Goal: Task Accomplishment & Management: Use online tool/utility

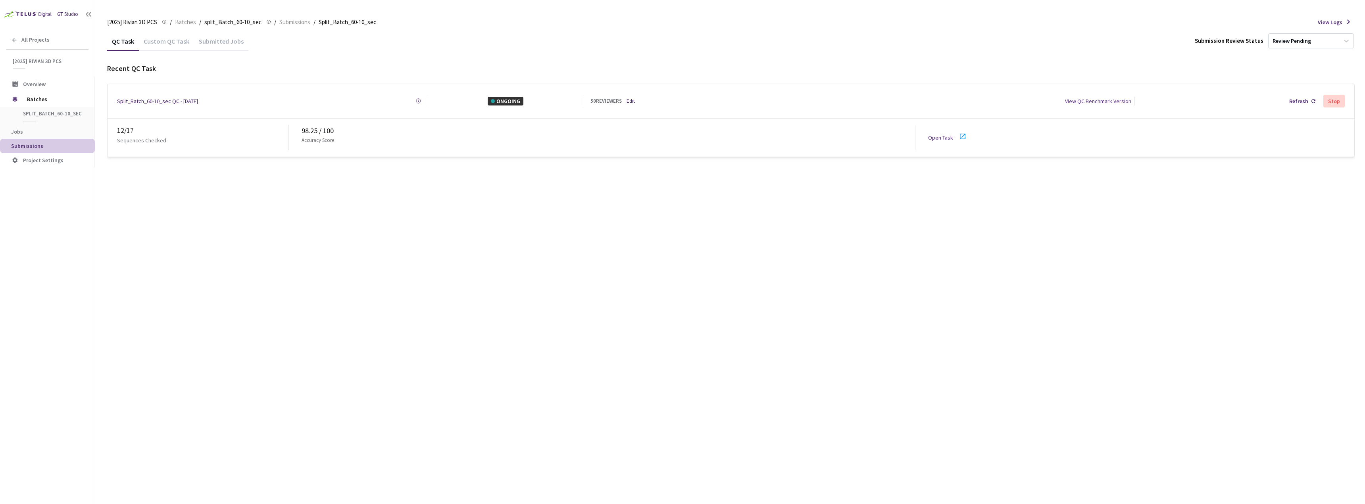
click at [927, 133] on div "12 / 17 Sequences Checked 98.25 / 100 Accuracy Score Open Task" at bounding box center [731, 138] width 1246 height 38
click at [932, 134] on link "Open Task" at bounding box center [940, 137] width 25 height 7
click at [936, 136] on link "Open Task" at bounding box center [940, 137] width 25 height 7
click at [932, 141] on div "15 / 17 Sequences Checked 98.34 / 100 Accuracy Score Open Task" at bounding box center [731, 138] width 1246 height 38
click at [932, 135] on link "Open Task" at bounding box center [940, 137] width 25 height 7
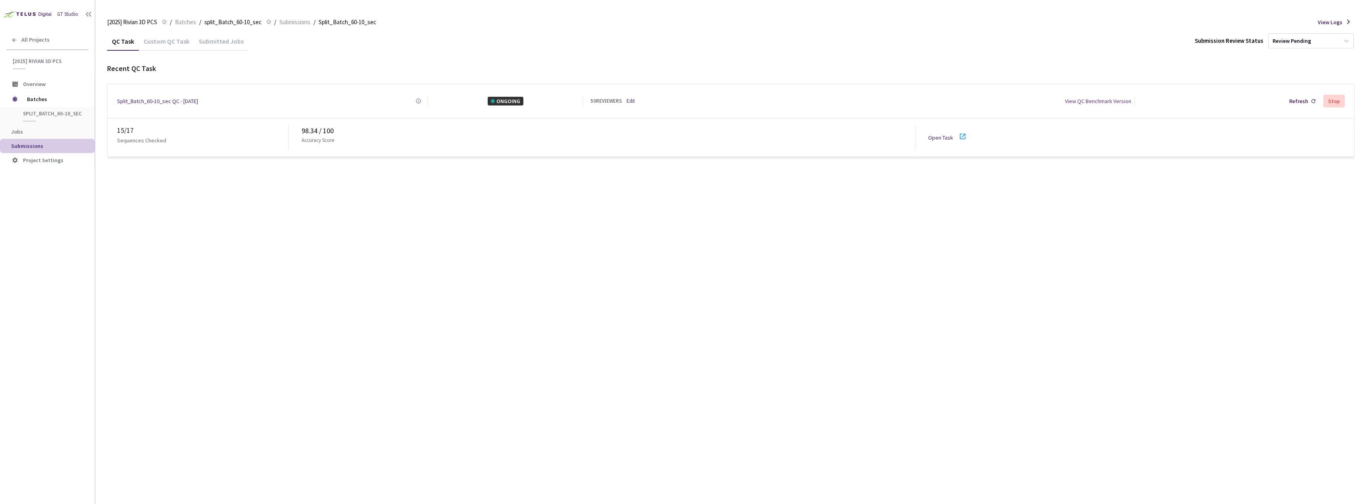
click at [626, 101] on div "50 REVIEWERS Edit" at bounding box center [646, 101] width 113 height 8
click at [627, 101] on link "Edit" at bounding box center [630, 101] width 8 height 8
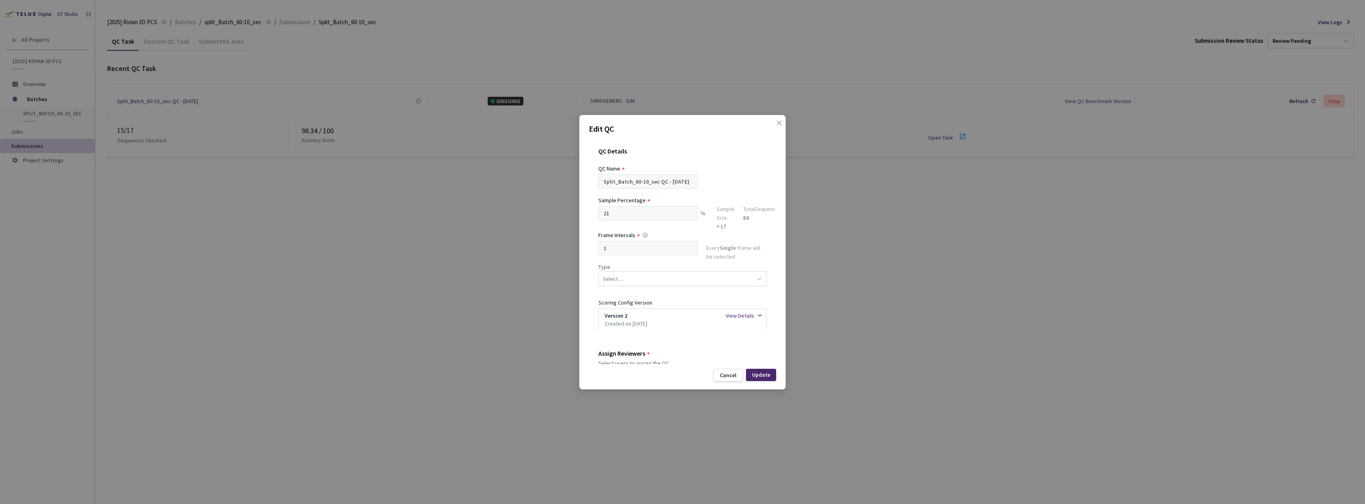
click at [838, 252] on div "Edit QC QC Details QC Name Split_Batch_60-10_sec QC - 03 Sep, 2025 Sample Perce…" at bounding box center [682, 252] width 1365 height 504
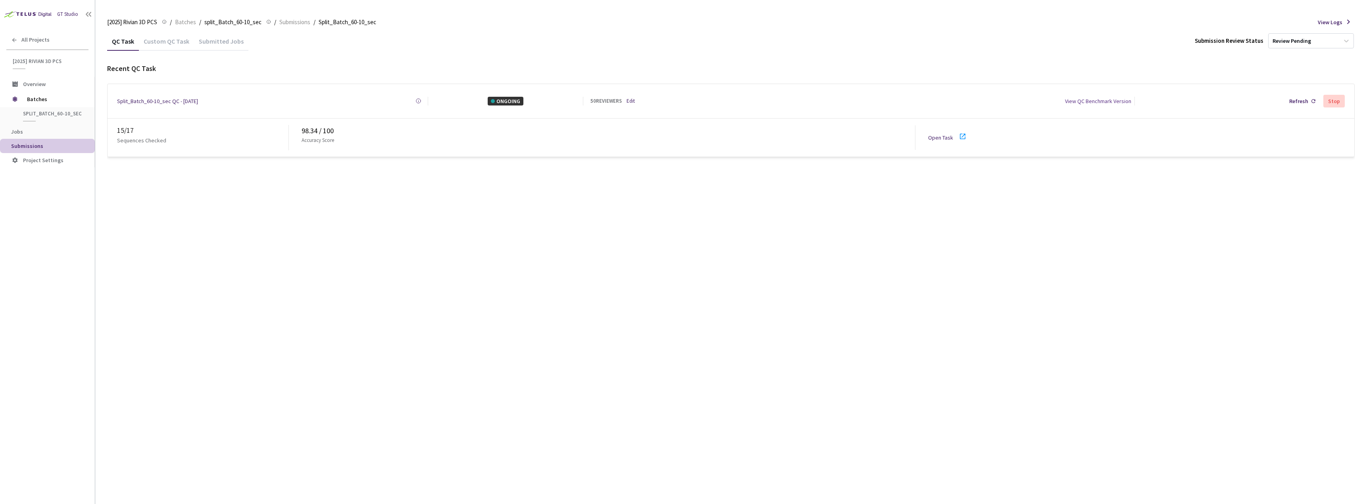
click at [643, 98] on div "50 REVIEWERS Edit" at bounding box center [646, 101] width 113 height 8
click at [629, 97] on link "Edit" at bounding box center [630, 101] width 8 height 8
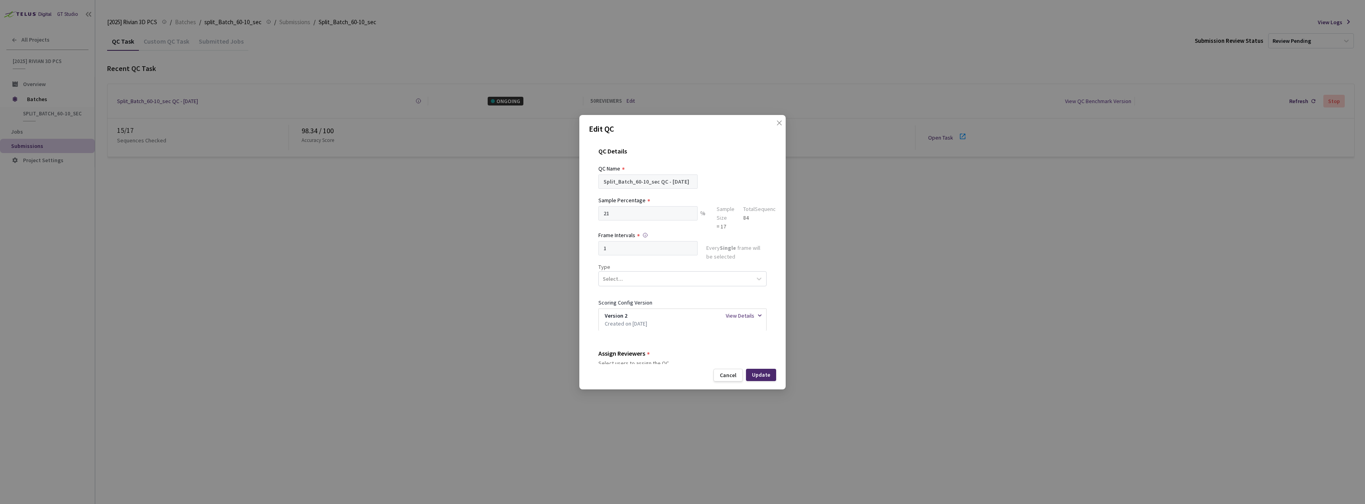
click at [928, 248] on div "Edit QC QC Details QC Name Split_Batch_60-10_sec QC - 03 Sep, 2025 Sample Perce…" at bounding box center [682, 252] width 1365 height 504
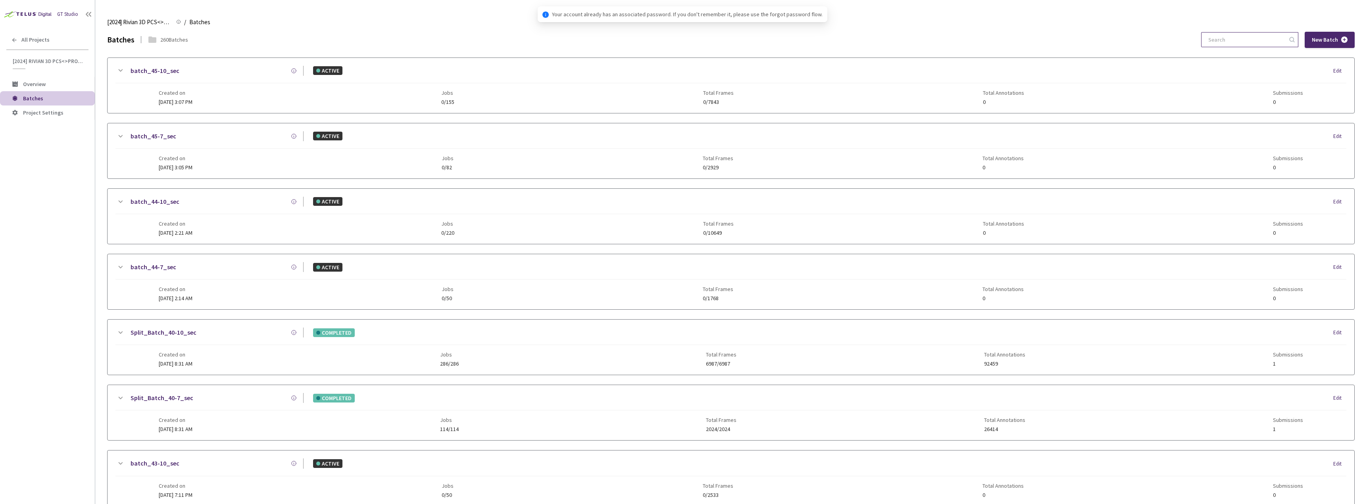
click at [1243, 41] on input at bounding box center [1245, 40] width 84 height 14
click at [71, 46] on div "All Projects" at bounding box center [47, 40] width 95 height 16
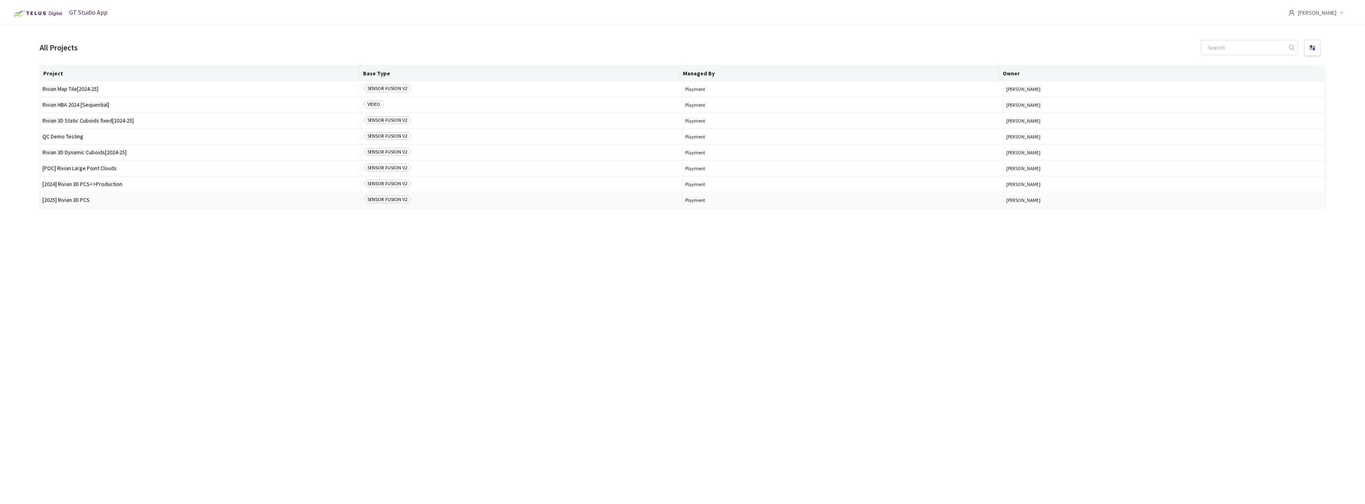
click at [77, 197] on td "[2025] Rivian 3D PCS" at bounding box center [200, 200] width 321 height 16
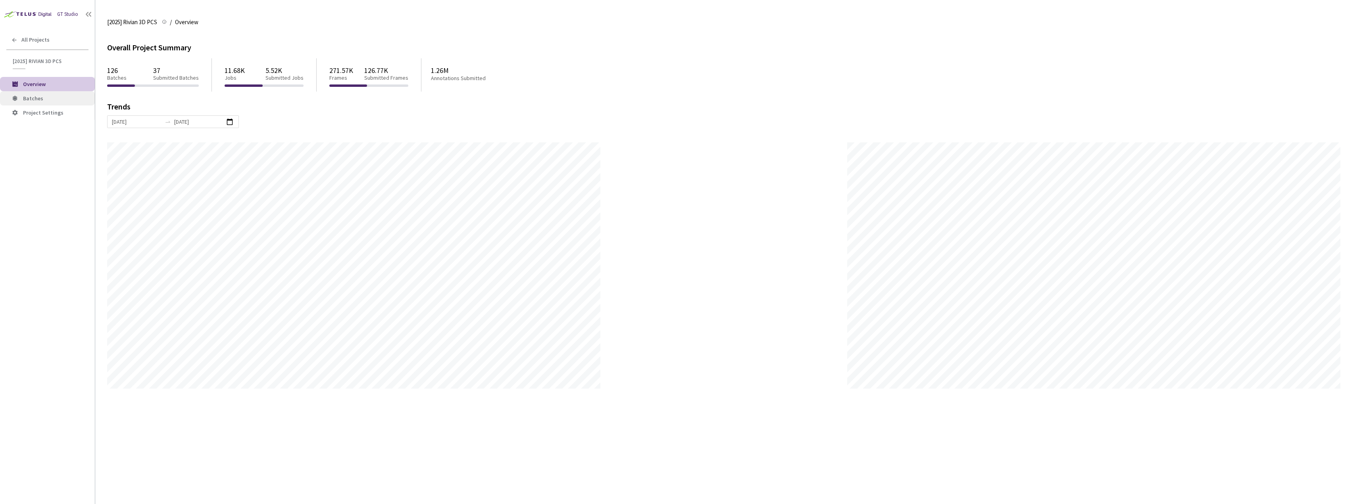
scroll to position [504, 1365]
click at [40, 104] on li "Batches" at bounding box center [47, 98] width 95 height 14
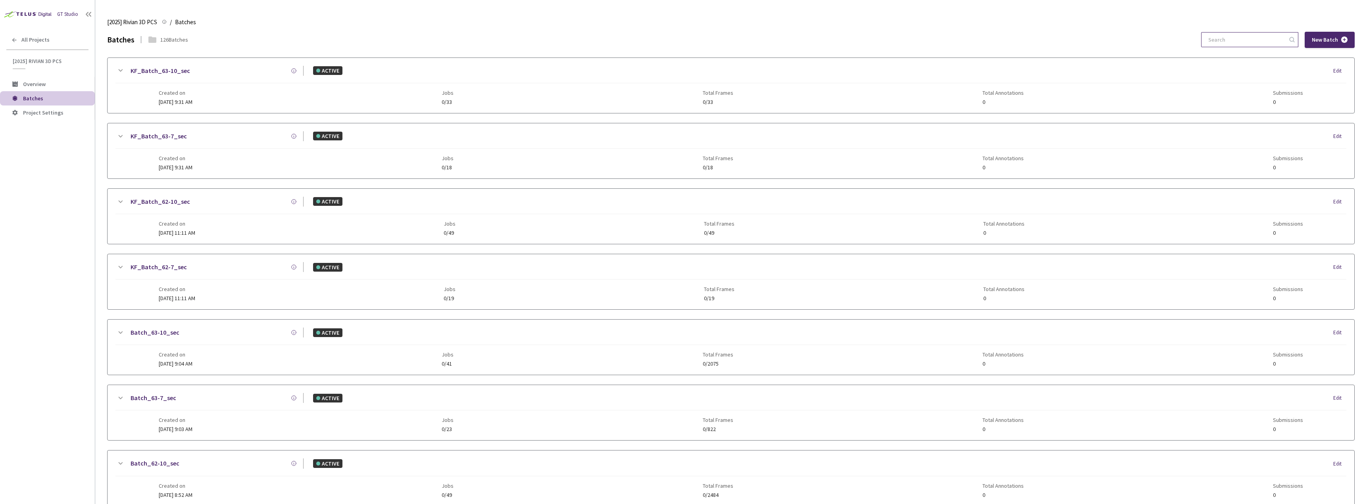
click at [1234, 38] on input at bounding box center [1245, 40] width 84 height 14
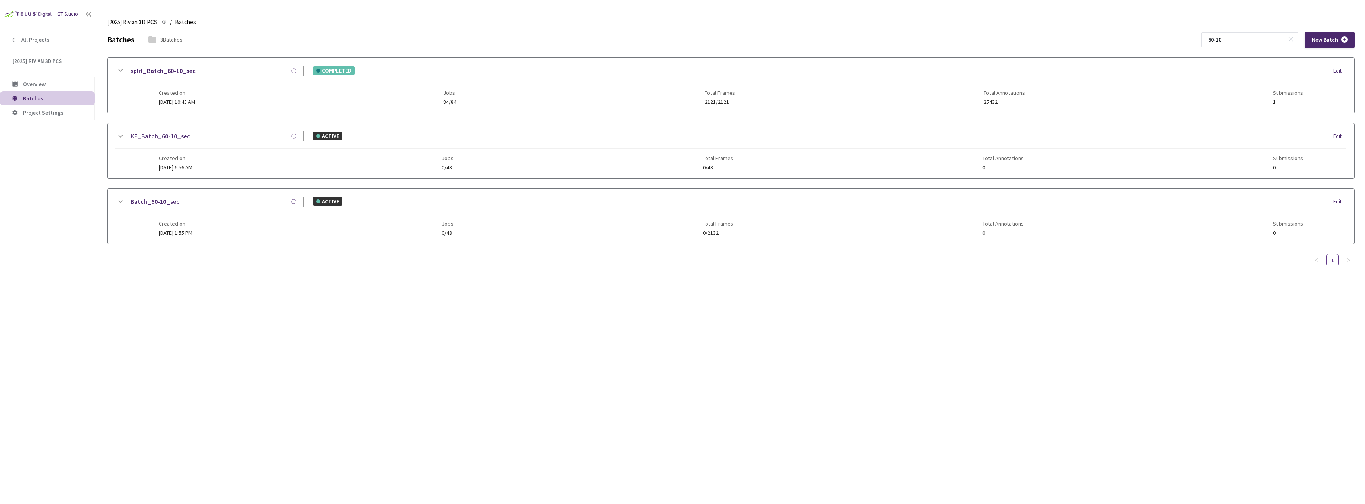
type input "60-10"
click at [257, 84] on div "Created on 25 Aug, 2025 at 10:45 AM Jobs 84/84 Total Frames 2121/2121 Total Ann…" at bounding box center [731, 94] width 1144 height 22
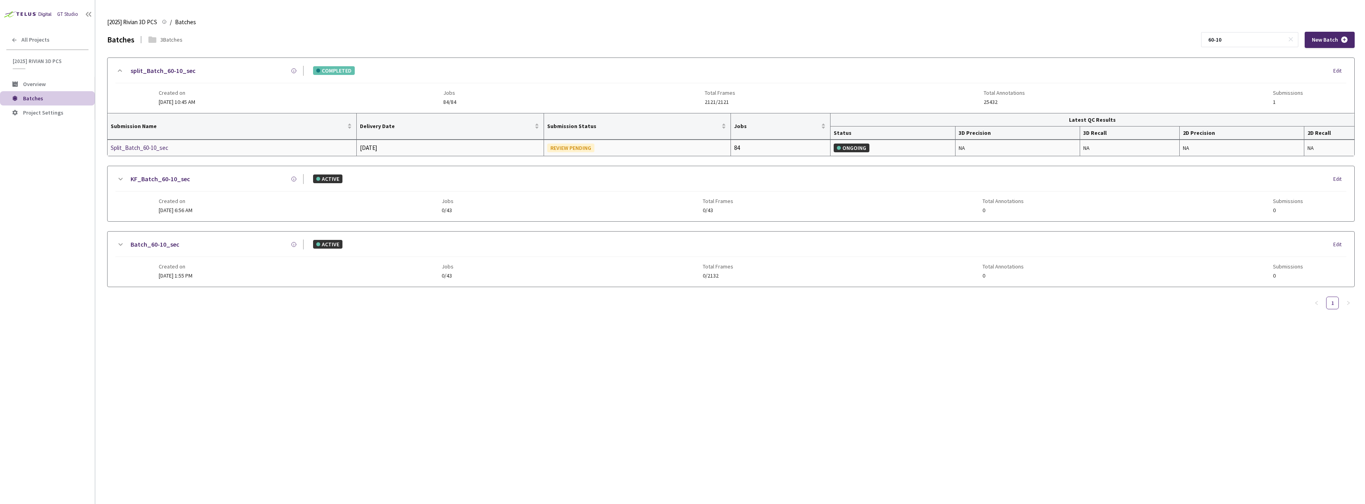
click at [136, 148] on div "Split_Batch_60-10_sec" at bounding box center [153, 148] width 84 height 10
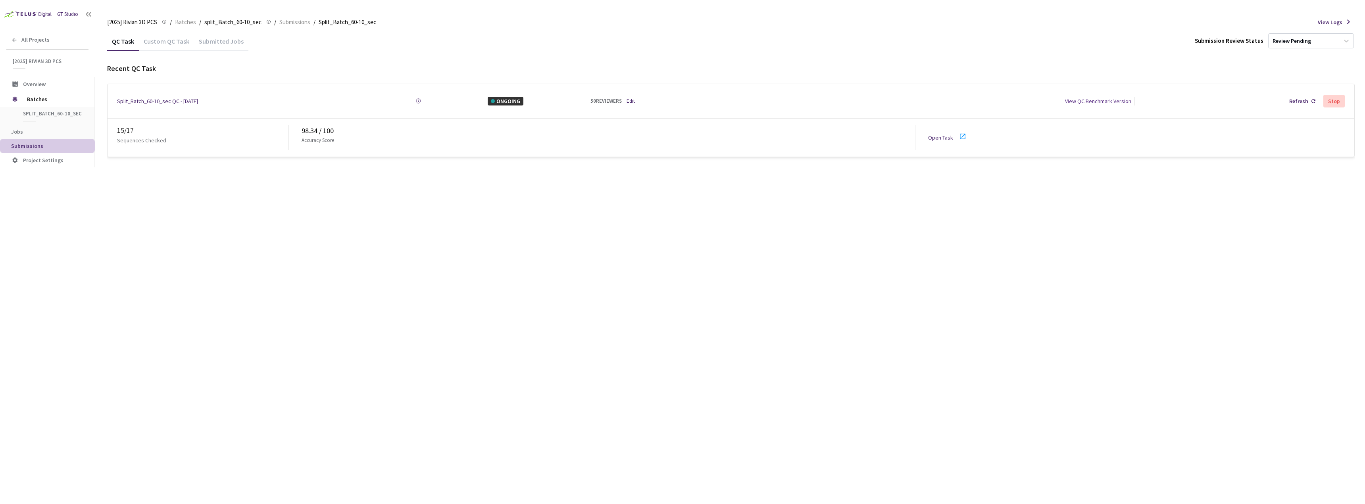
click at [939, 134] on link "Open Task" at bounding box center [940, 137] width 25 height 7
click at [948, 141] on div "15 / 17 Sequences Checked 98.34 / 100 Accuracy Score Open Task" at bounding box center [731, 138] width 1246 height 38
click at [944, 135] on link "Open Task" at bounding box center [940, 137] width 25 height 7
click at [946, 134] on link "Open Task" at bounding box center [940, 137] width 25 height 7
click at [933, 137] on link "Open Task" at bounding box center [940, 137] width 25 height 7
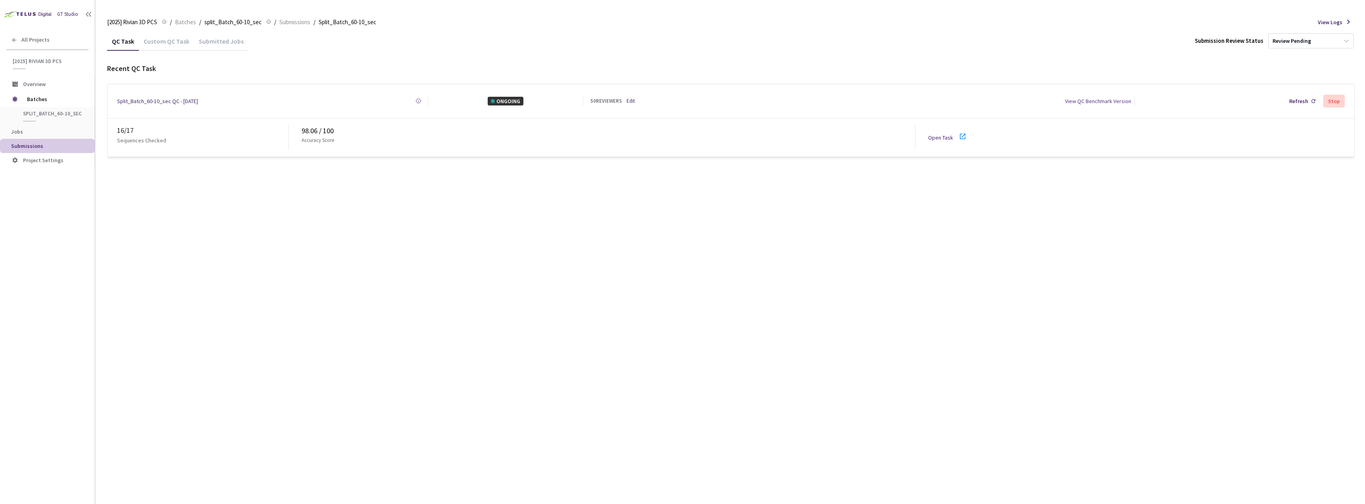
click at [937, 134] on link "Open Task" at bounding box center [940, 137] width 25 height 7
